Goal: Obtain resource: Obtain resource

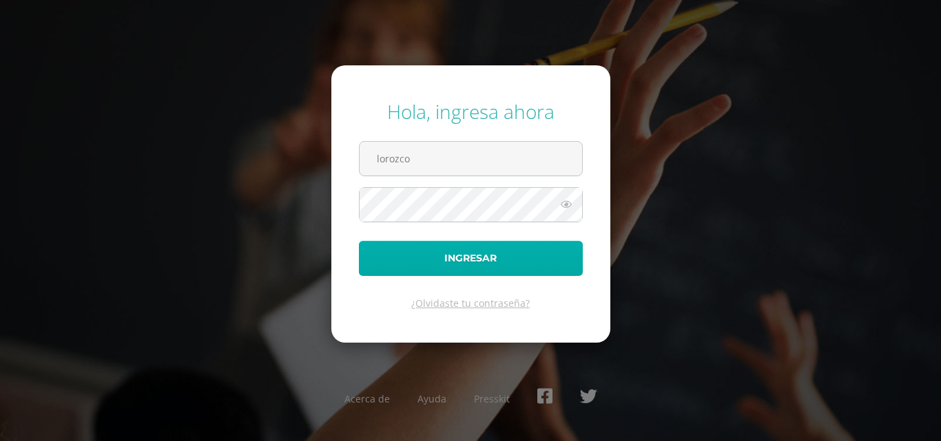
type input "[EMAIL_ADDRESS][DOMAIN_NAME],gt"
click at [359, 241] on button "Ingresar" at bounding box center [471, 258] width 224 height 35
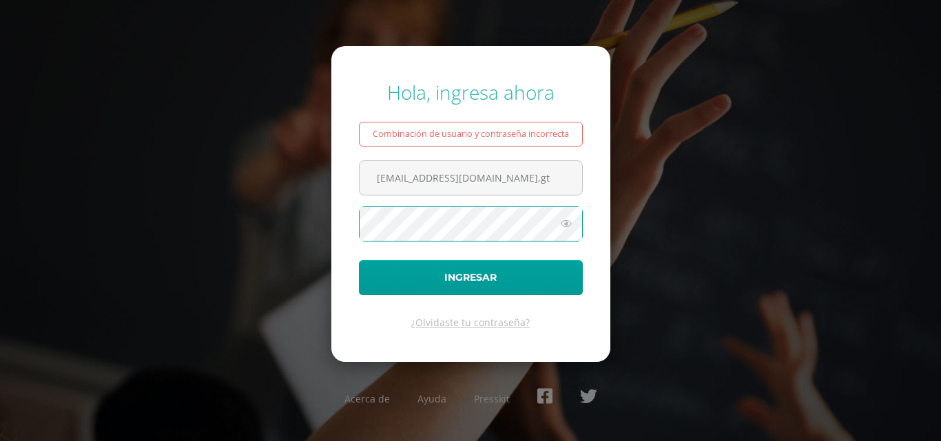
click at [359, 260] on button "Ingresar" at bounding box center [471, 277] width 224 height 35
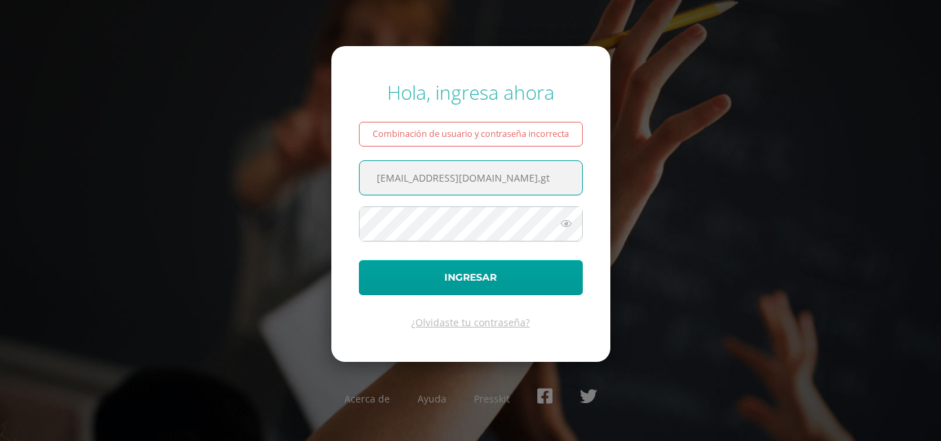
drag, startPoint x: 523, startPoint y: 176, endPoint x: 287, endPoint y: 189, distance: 237.3
click at [287, 189] on div "Hola, ingresa ahora Combinación de usuario y contraseña incorrecta lorozco@donb…" at bounding box center [470, 220] width 888 height 304
type input "lorozco@donbosco.edu.gt"
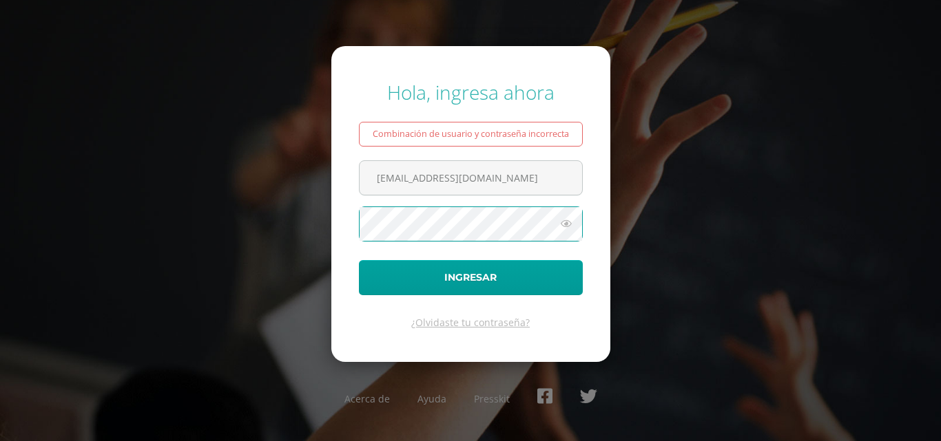
click at [359, 260] on button "Ingresar" at bounding box center [471, 277] width 224 height 35
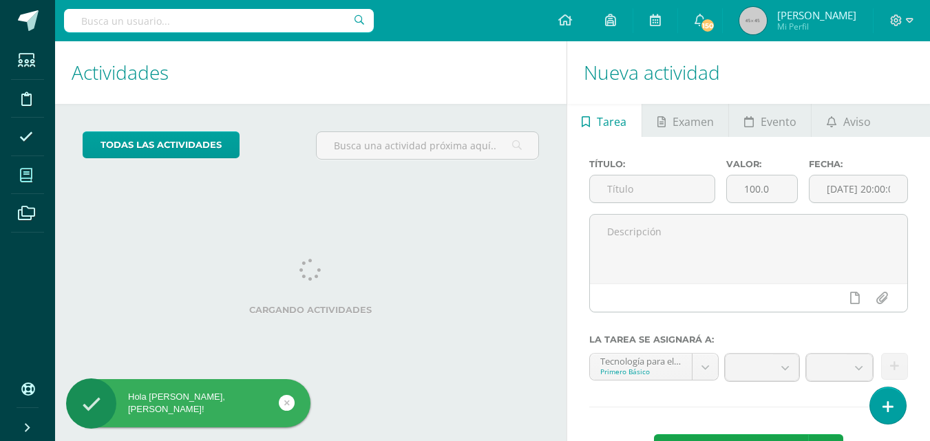
click at [25, 172] on icon at bounding box center [26, 176] width 12 height 14
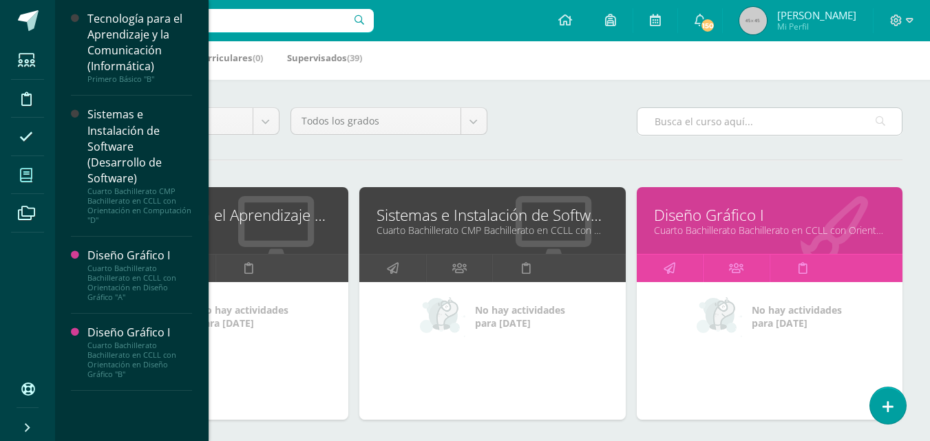
scroll to position [207, 0]
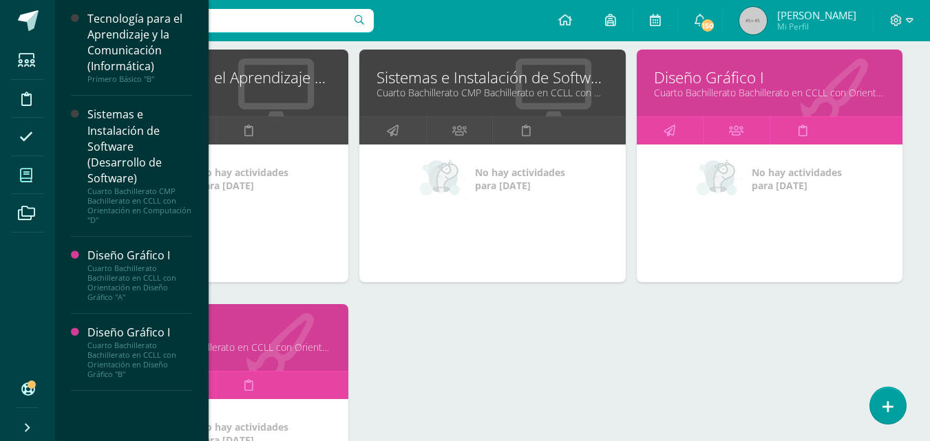
click at [292, 346] on link "Cuarto Bachillerato Bachillerato en CCLL con Orientación en Diseño Gráfico "B"" at bounding box center [215, 347] width 231 height 13
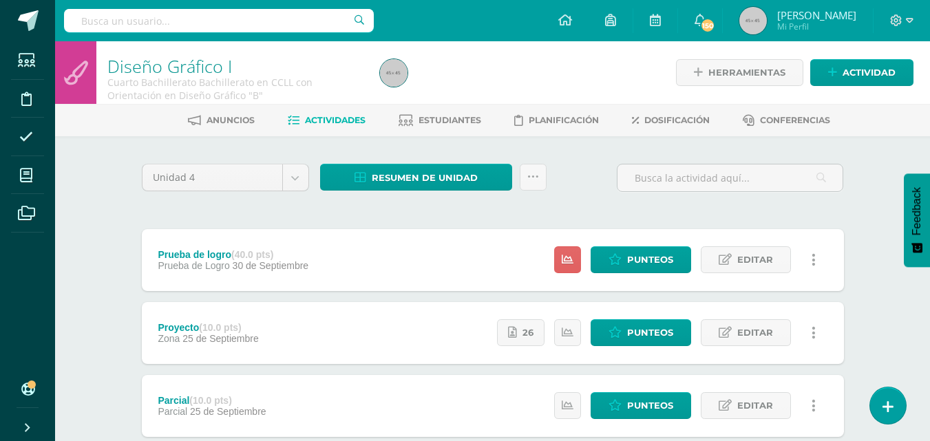
click at [407, 192] on div "Resumen de unidad Descargar como HTML Descargar como PDF Descargar como XLS Sub…" at bounding box center [434, 183] width 238 height 39
click at [406, 184] on span "Resumen de unidad" at bounding box center [425, 177] width 106 height 25
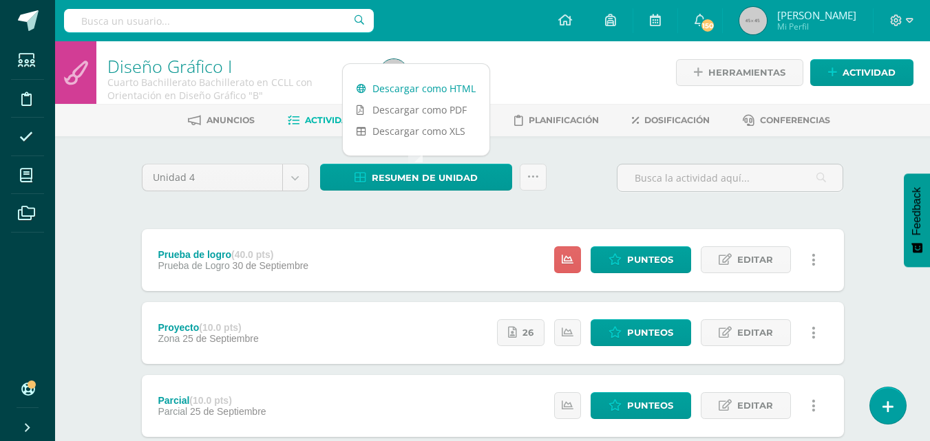
click at [426, 86] on link "Descargar como HTML" at bounding box center [416, 88] width 147 height 21
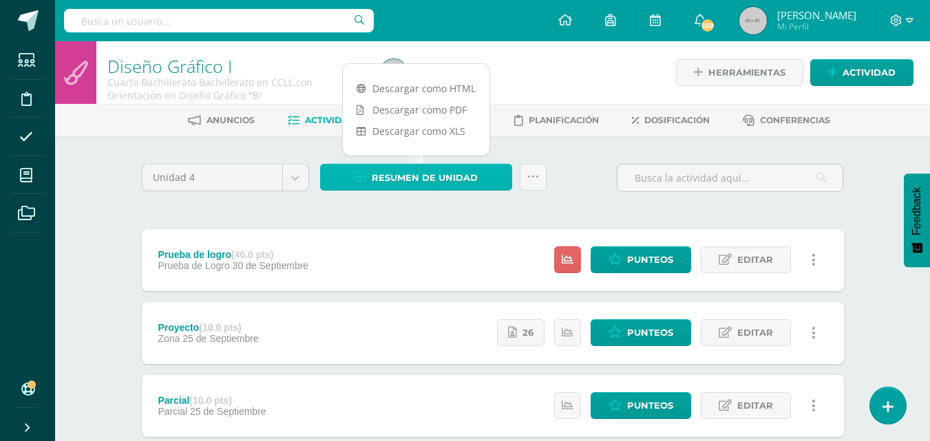
click at [430, 180] on span "Resumen de unidad" at bounding box center [425, 177] width 106 height 25
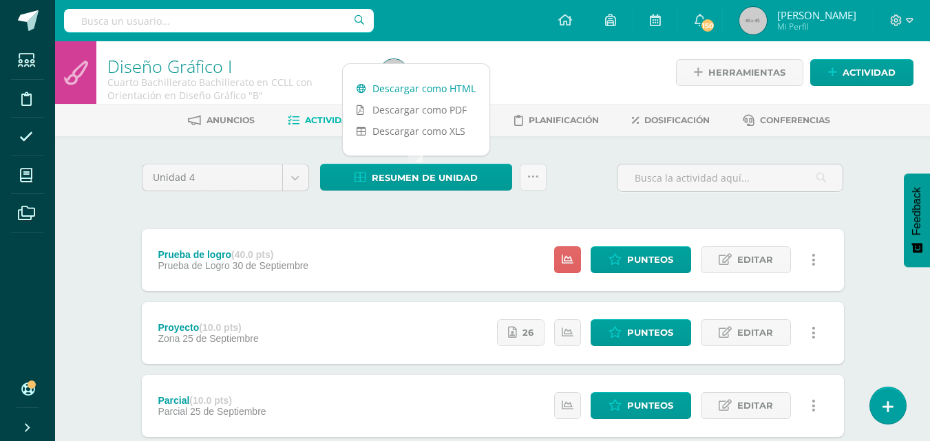
click at [402, 85] on link "Descargar como HTML" at bounding box center [416, 88] width 147 height 21
click at [243, 190] on div "Unidad 4" at bounding box center [225, 178] width 167 height 28
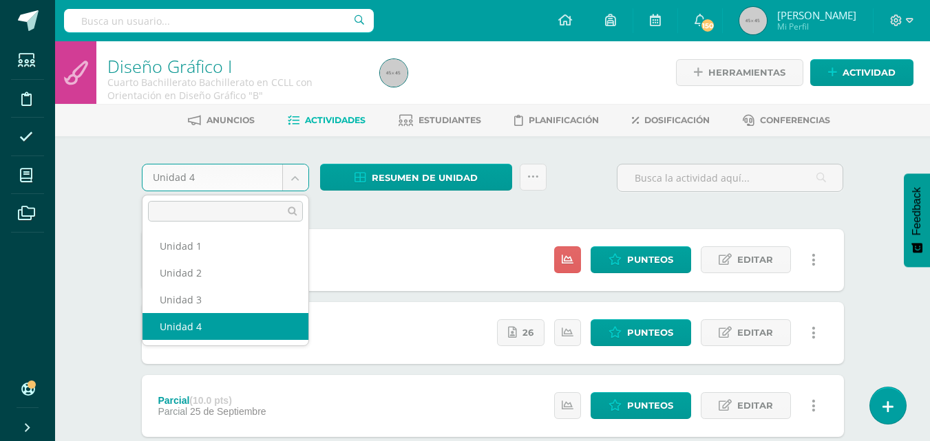
click at [250, 168] on body "Estudiantes Disciplina Asistencia Mis cursos Archivos Soporte Ayuda Reportar un…" at bounding box center [465, 410] width 930 height 821
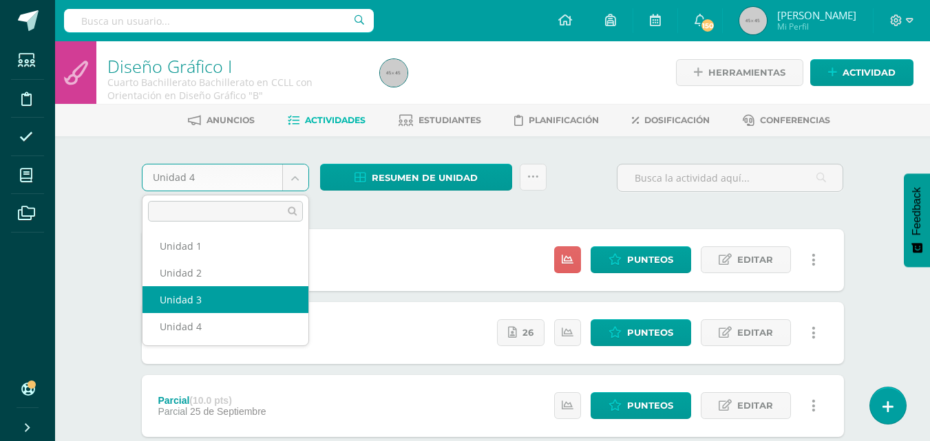
select select "Unidad 3"
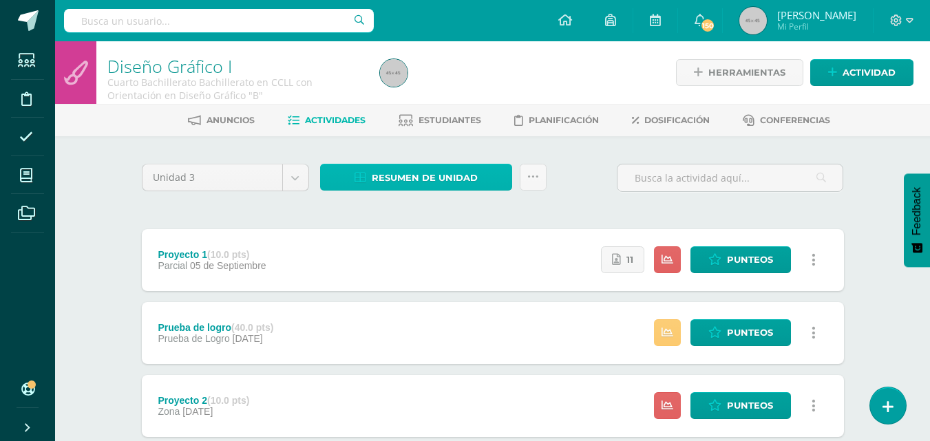
click at [432, 183] on span "Resumen de unidad" at bounding box center [425, 177] width 106 height 25
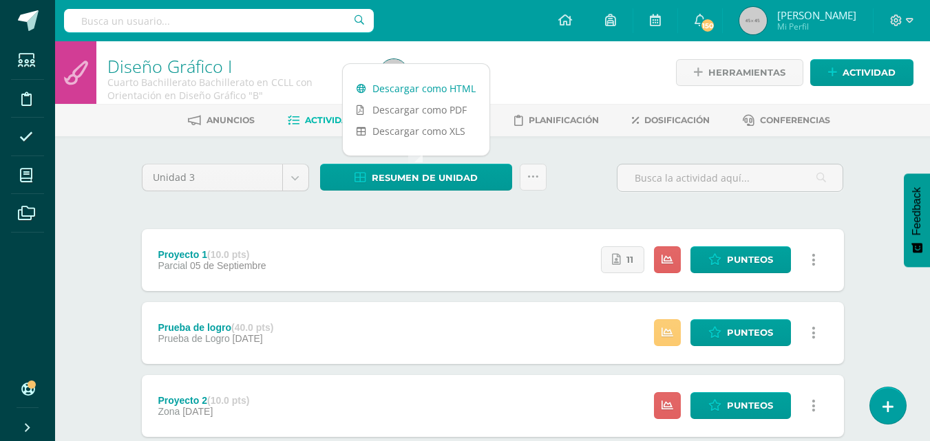
click at [416, 85] on link "Descargar como HTML" at bounding box center [416, 88] width 147 height 21
